Goal: Information Seeking & Learning: Learn about a topic

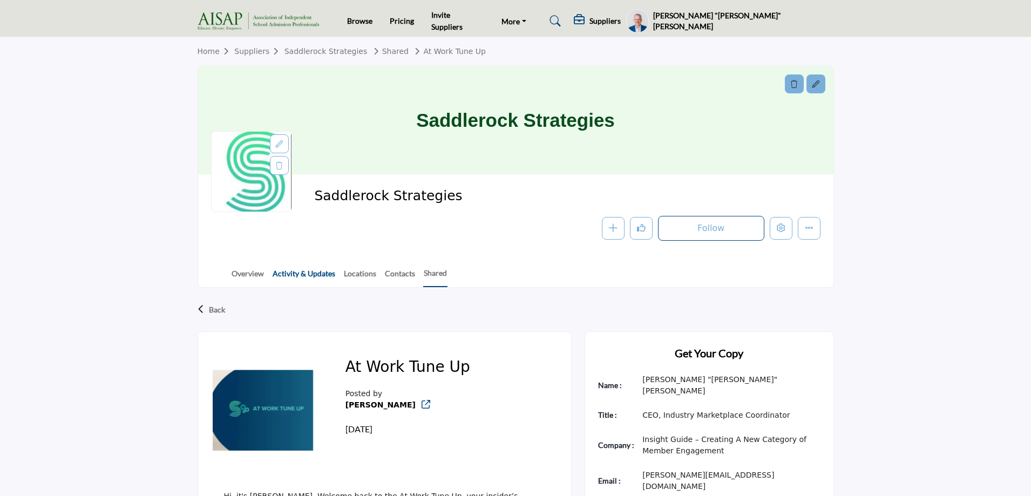
click at [296, 270] on link "Activity & Updates" at bounding box center [304, 277] width 64 height 19
drag, startPoint x: 346, startPoint y: 367, endPoint x: 468, endPoint y: 369, distance: 122.0
click at [468, 369] on div "At Work Tune Up Posted by [PERSON_NAME] [DATE]" at bounding box center [407, 412] width 151 height 134
copy h2 "At Work Tune Up"
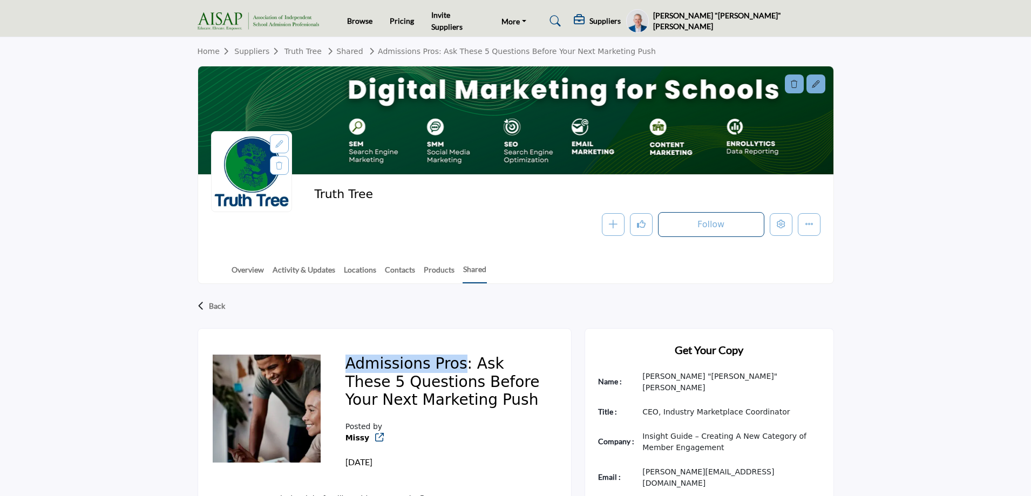
drag, startPoint x: 345, startPoint y: 366, endPoint x: 458, endPoint y: 364, distance: 112.8
click at [458, 364] on h2 "Admissions Pros: Ask These 5 Questions Before Your Next Marketing Push" at bounding box center [445, 384] width 200 height 58
copy h2 "Admissions Pros"
click at [302, 270] on link "Activity & Updates" at bounding box center [304, 273] width 64 height 19
click at [780, 220] on button "Edit company" at bounding box center [781, 224] width 23 height 23
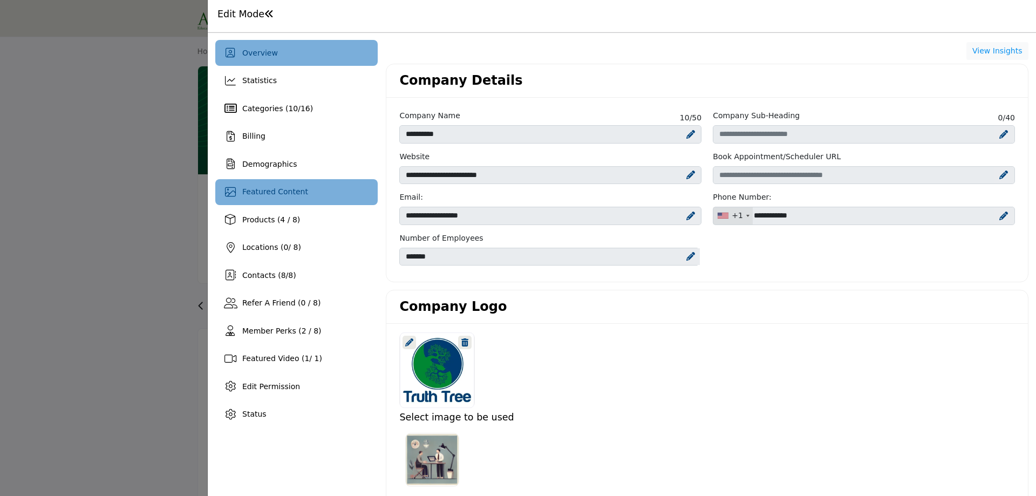
click at [290, 196] on span "Featured Content" at bounding box center [275, 191] width 66 height 9
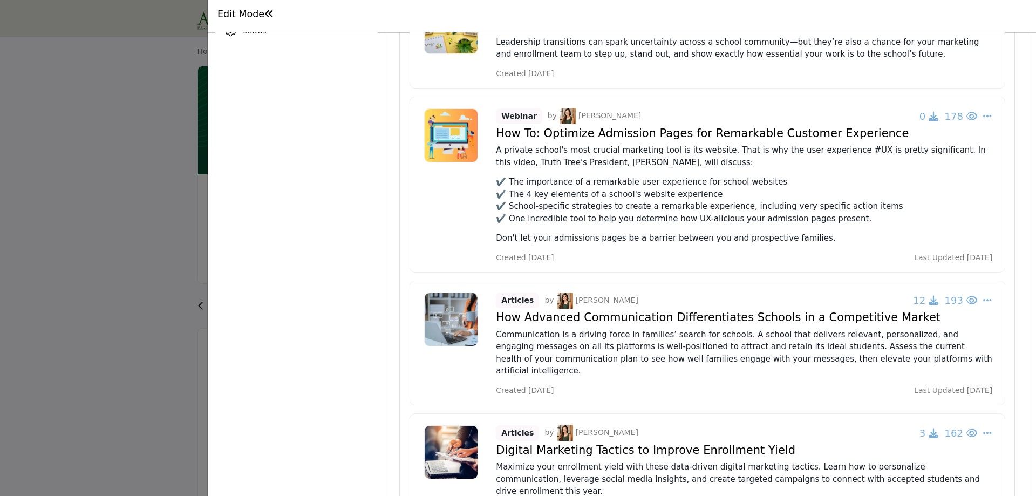
scroll to position [331, 0]
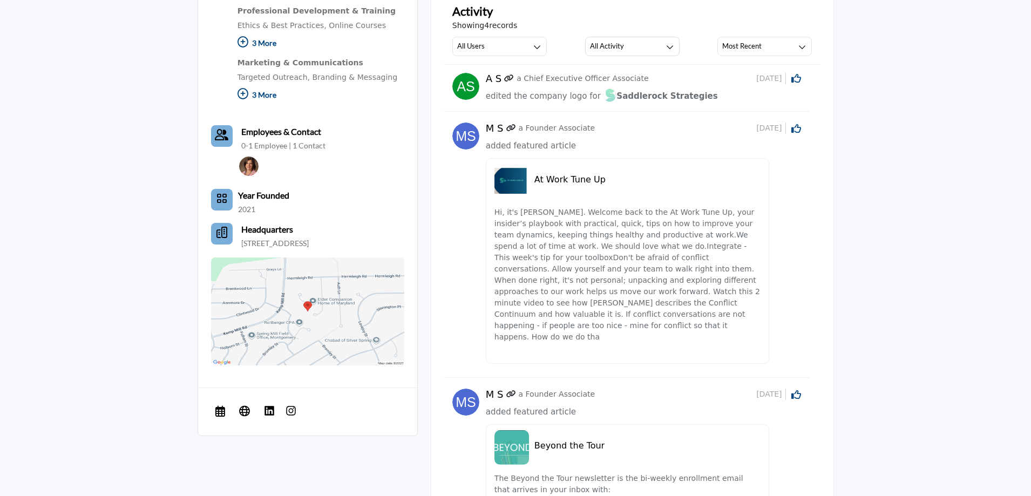
scroll to position [486, 0]
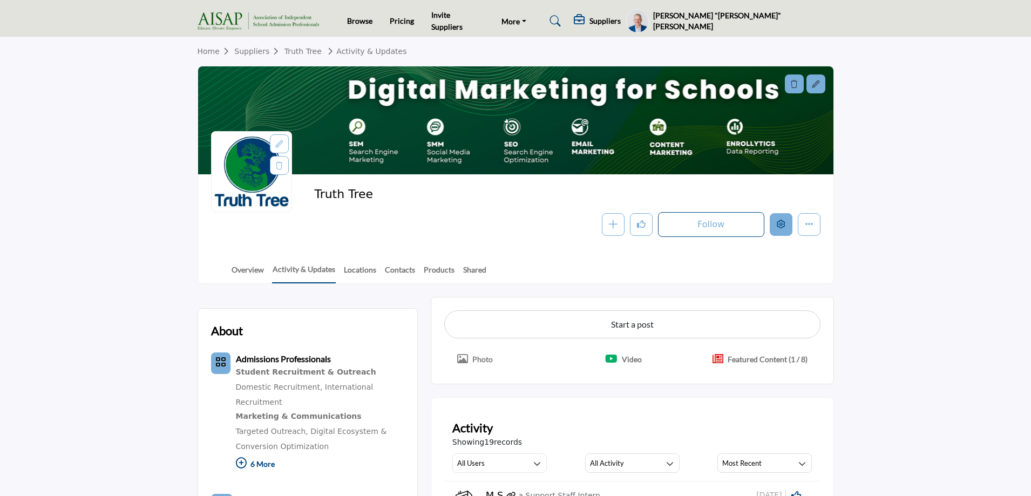
click at [783, 226] on icon "Edit company" at bounding box center [781, 224] width 9 height 9
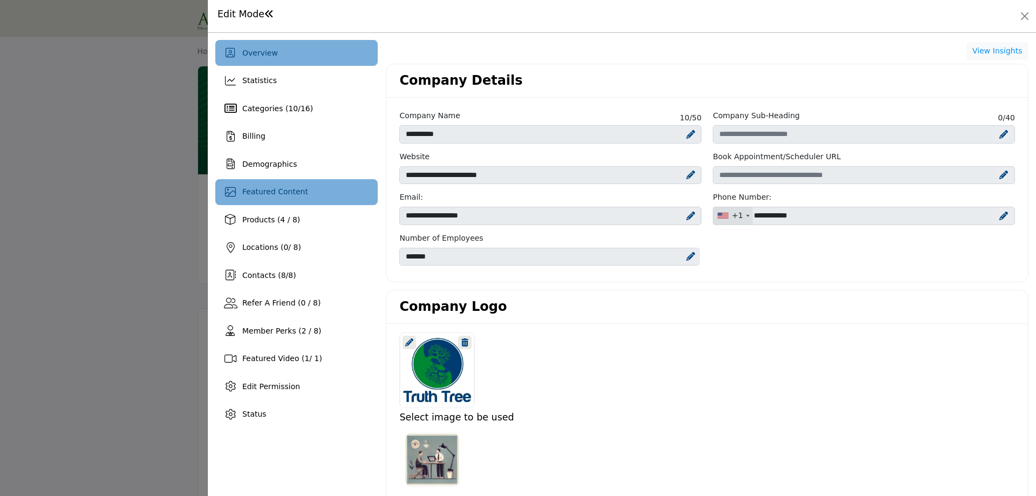
click at [277, 185] on div "Featured Content" at bounding box center [296, 192] width 162 height 26
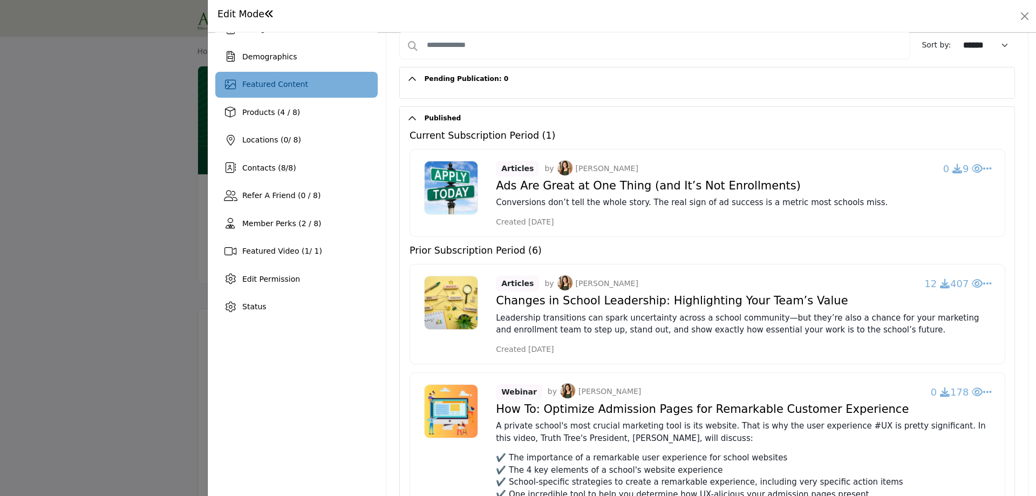
scroll to position [324, 0]
